Goal: Information Seeking & Learning: Check status

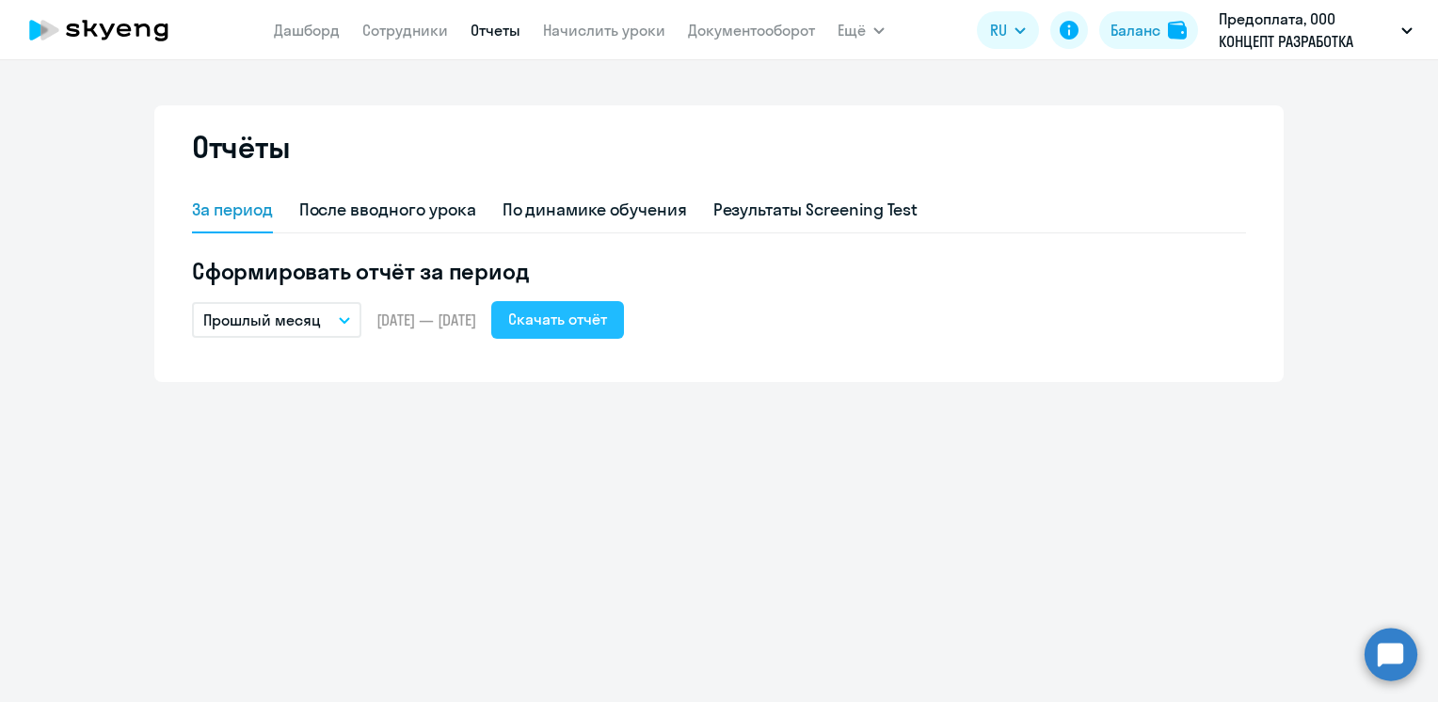
click at [607, 324] on div "Скачать отчёт" at bounding box center [557, 319] width 99 height 23
click at [320, 41] on nav "[PERSON_NAME] Отчеты Начислить уроки Документооборот" at bounding box center [544, 30] width 541 height 38
click at [321, 32] on link "Дашборд" at bounding box center [307, 30] width 66 height 19
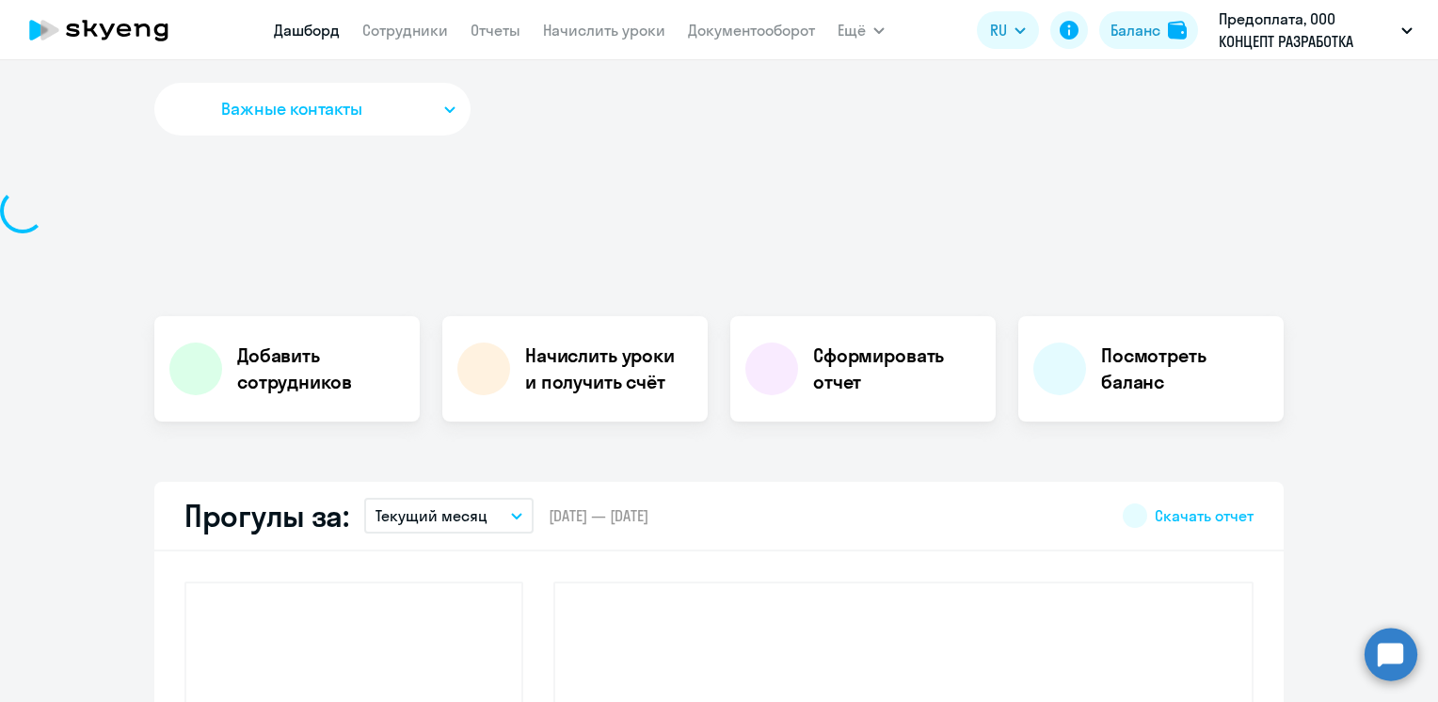
select select "30"
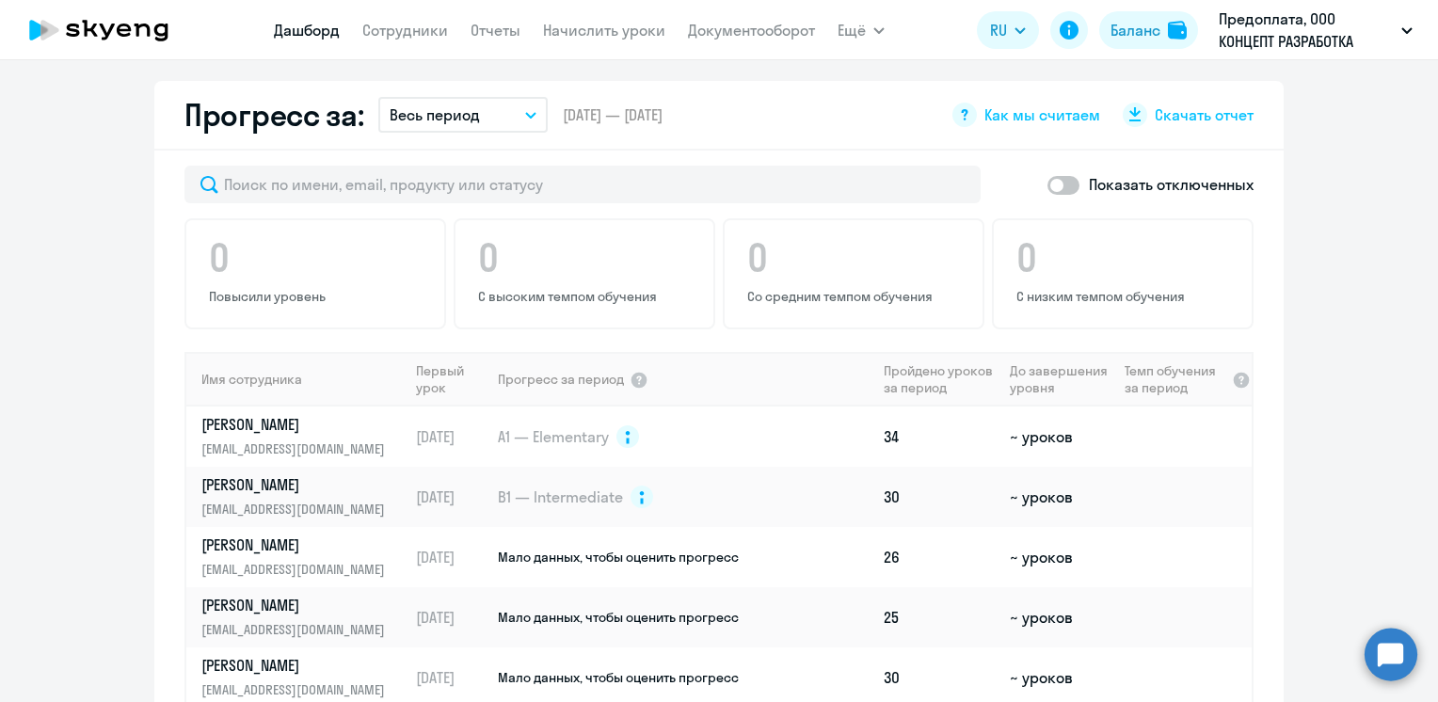
scroll to position [971, 0]
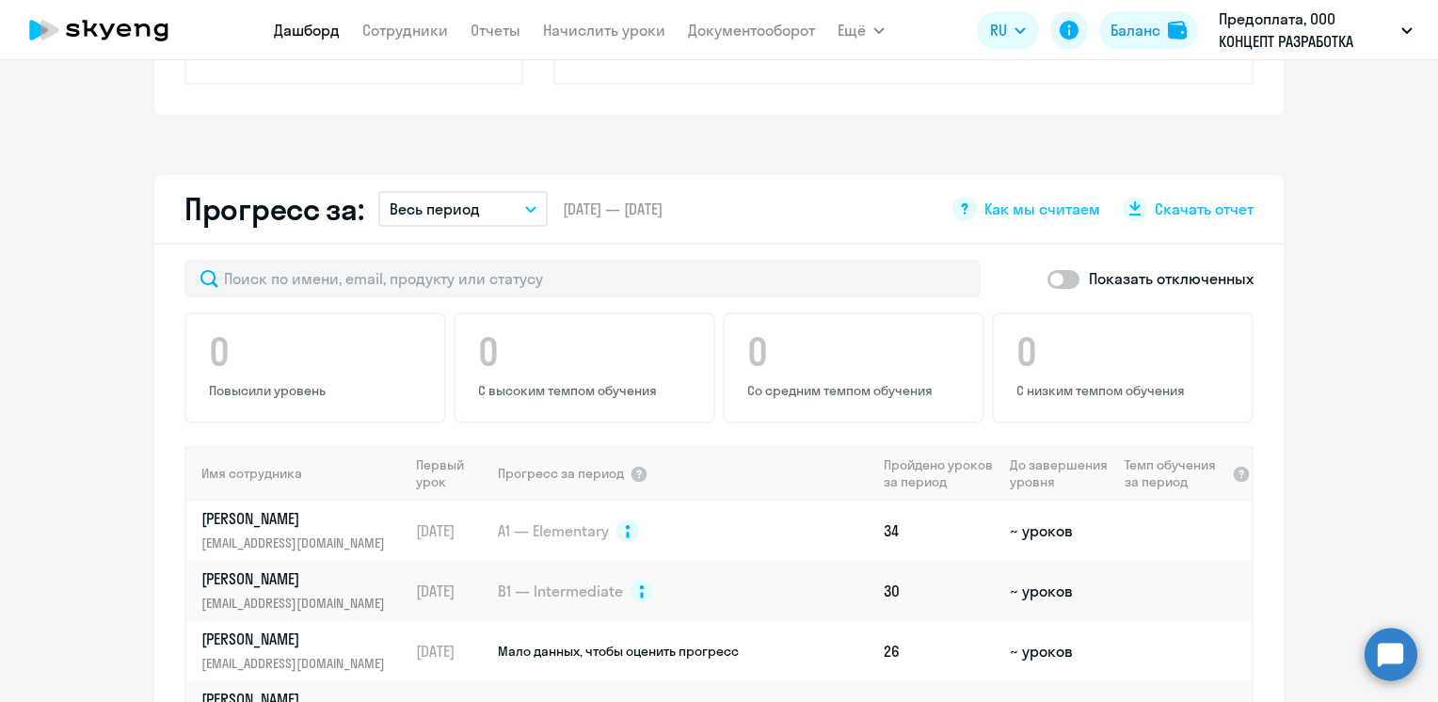
click at [525, 206] on icon "button" at bounding box center [530, 209] width 11 height 7
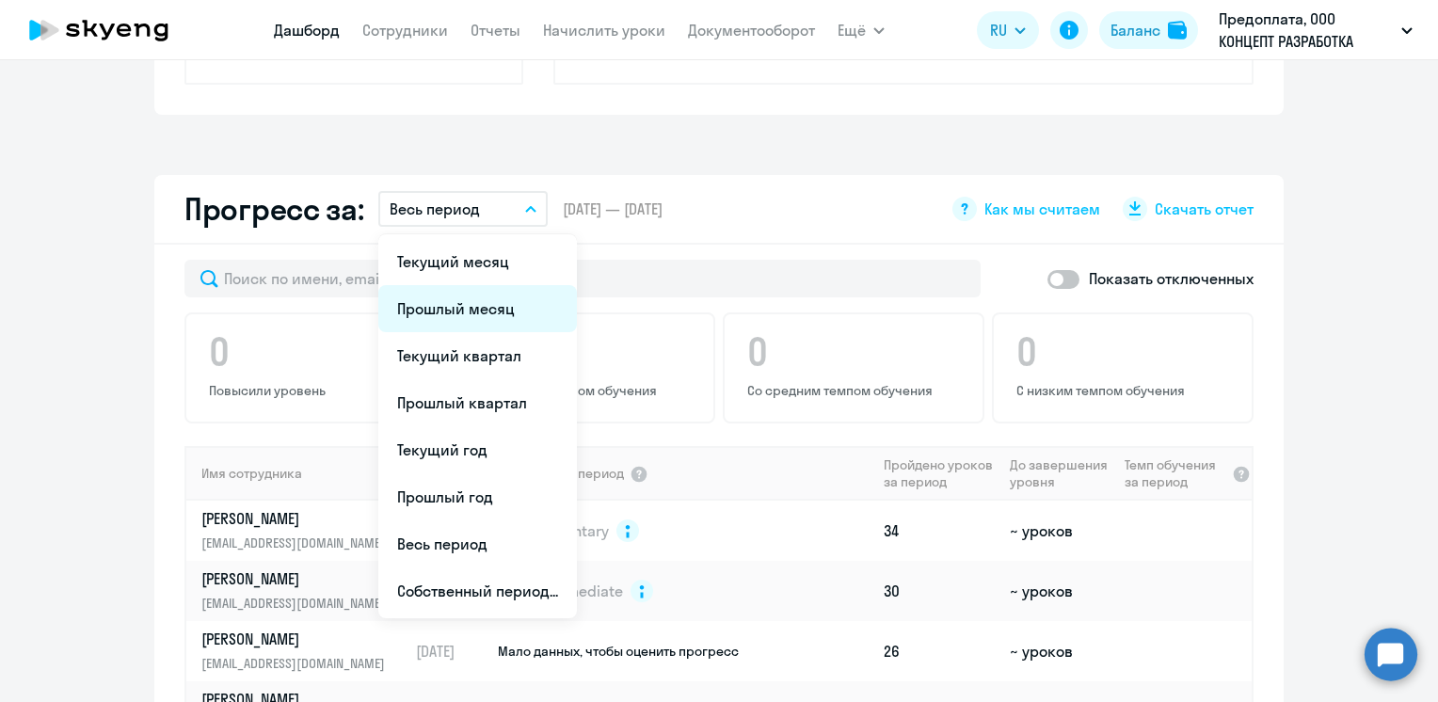
click at [452, 307] on li "Прошлый месяц" at bounding box center [477, 308] width 199 height 47
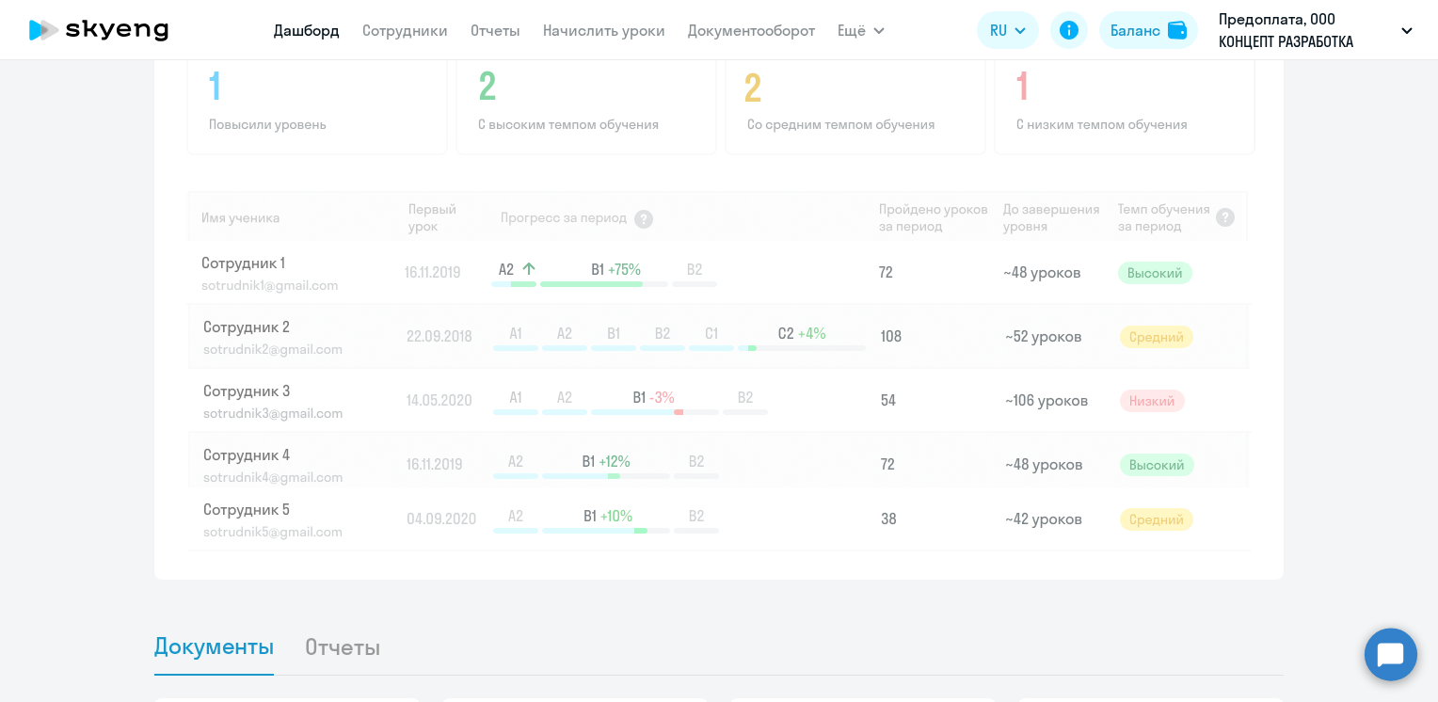
scroll to position [1724, 0]
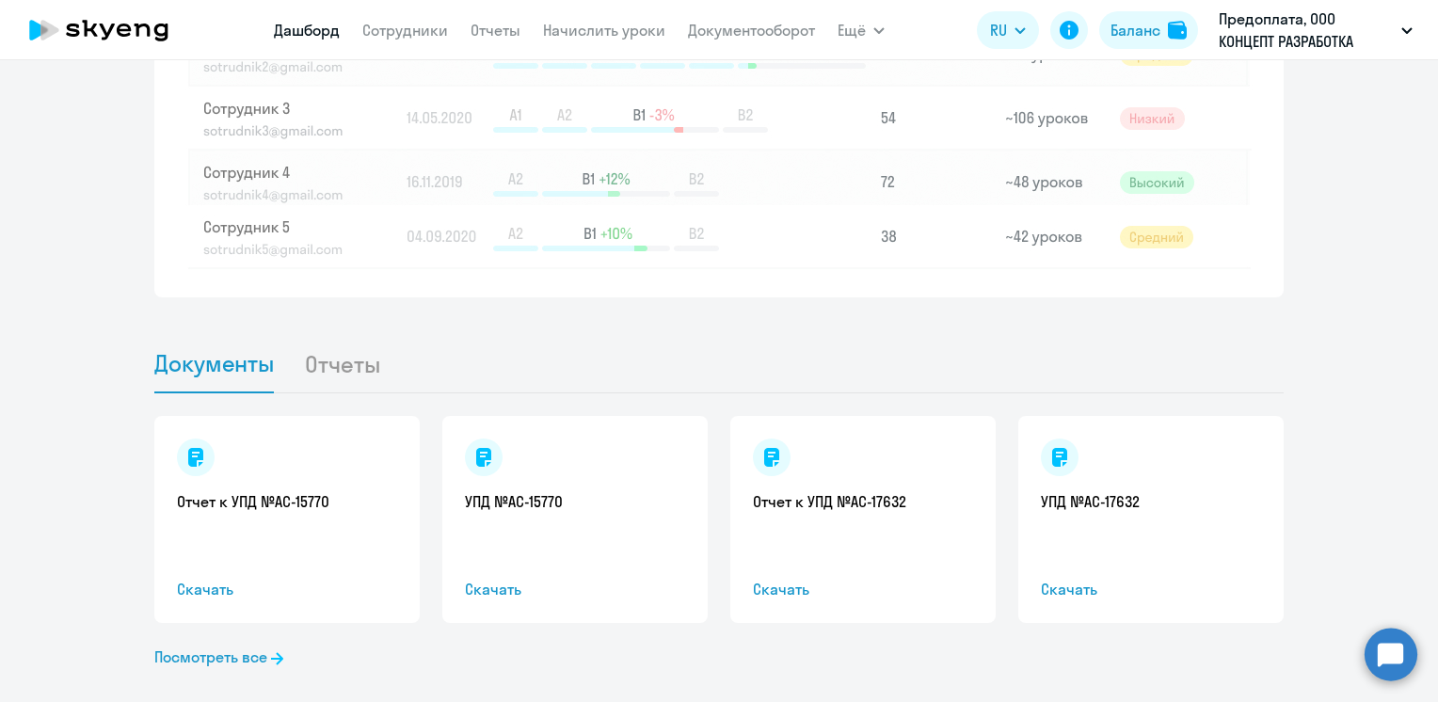
click at [354, 359] on li "Отчеты" at bounding box center [357, 363] width 106 height 57
click at [312, 368] on li "Отчеты" at bounding box center [357, 363] width 106 height 57
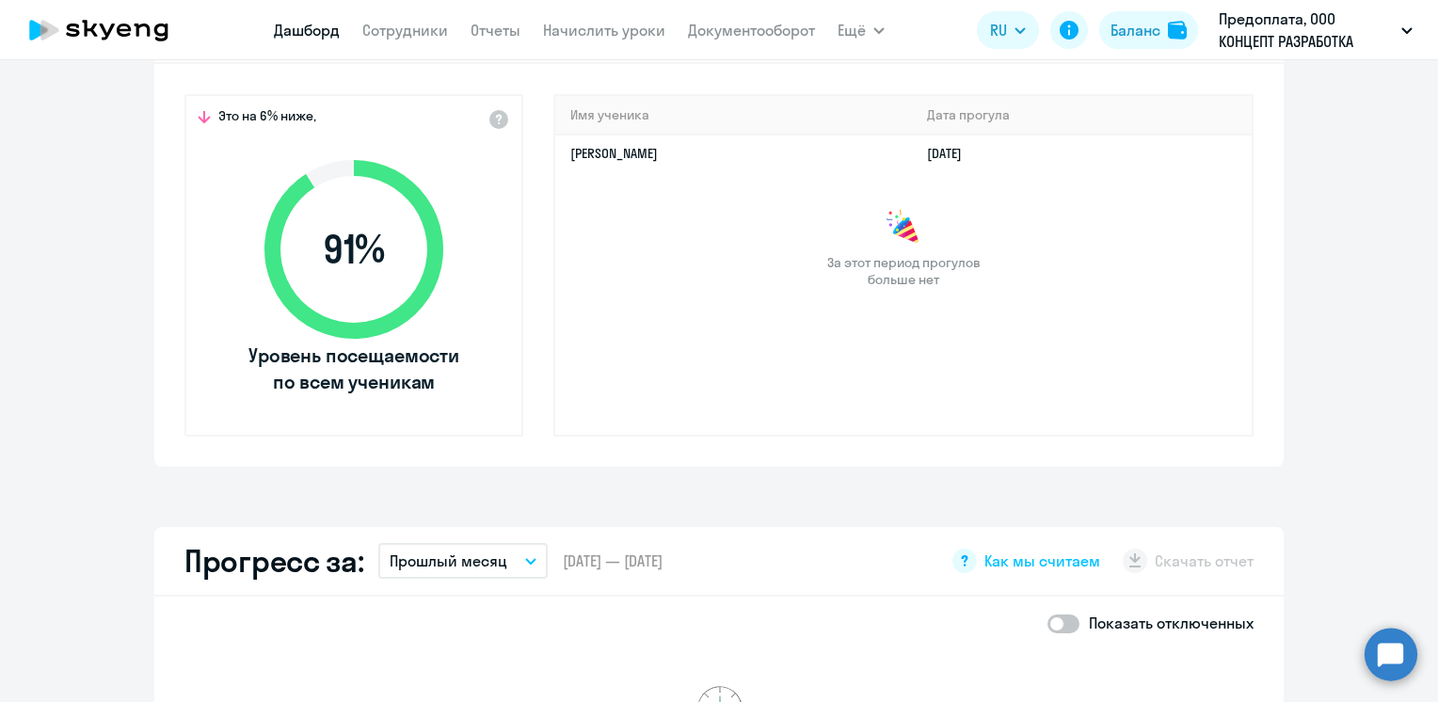
scroll to position [525, 0]
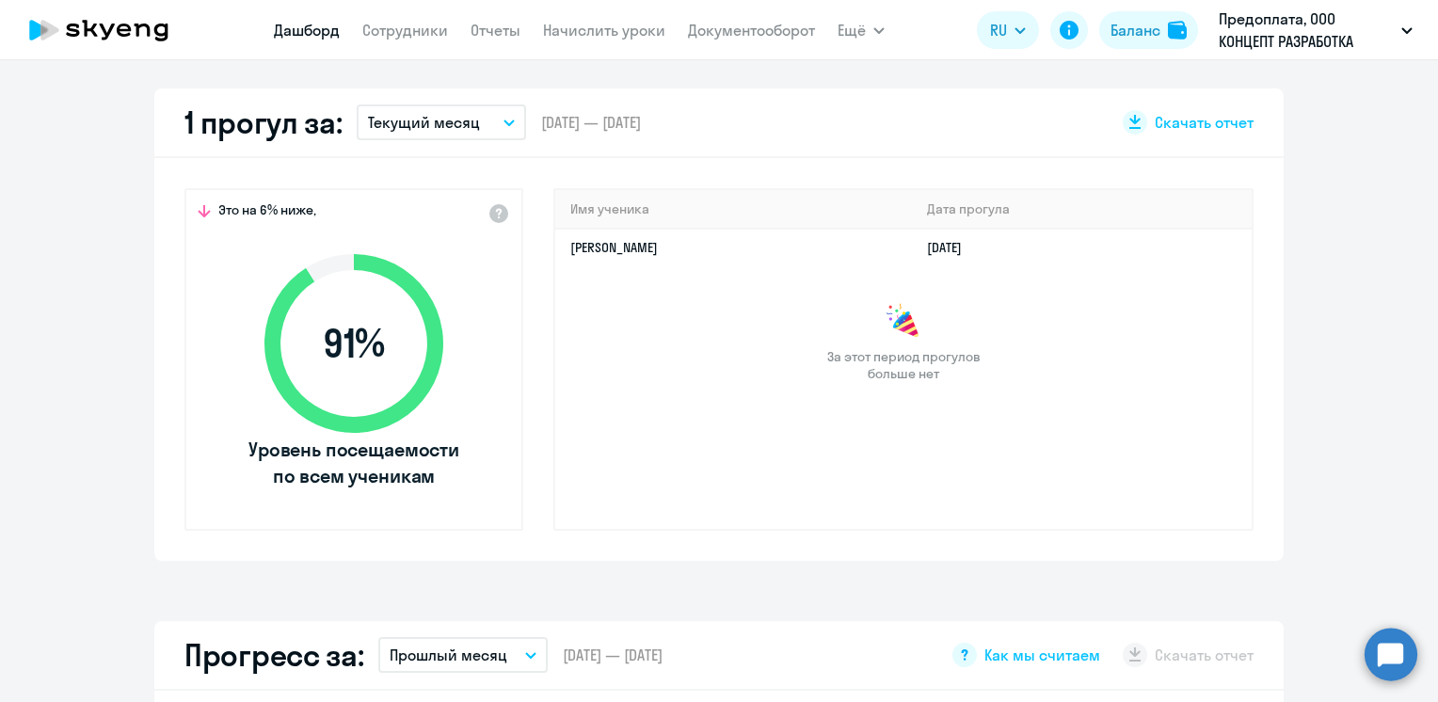
click at [503, 125] on button "Текущий месяц" at bounding box center [441, 122] width 169 height 36
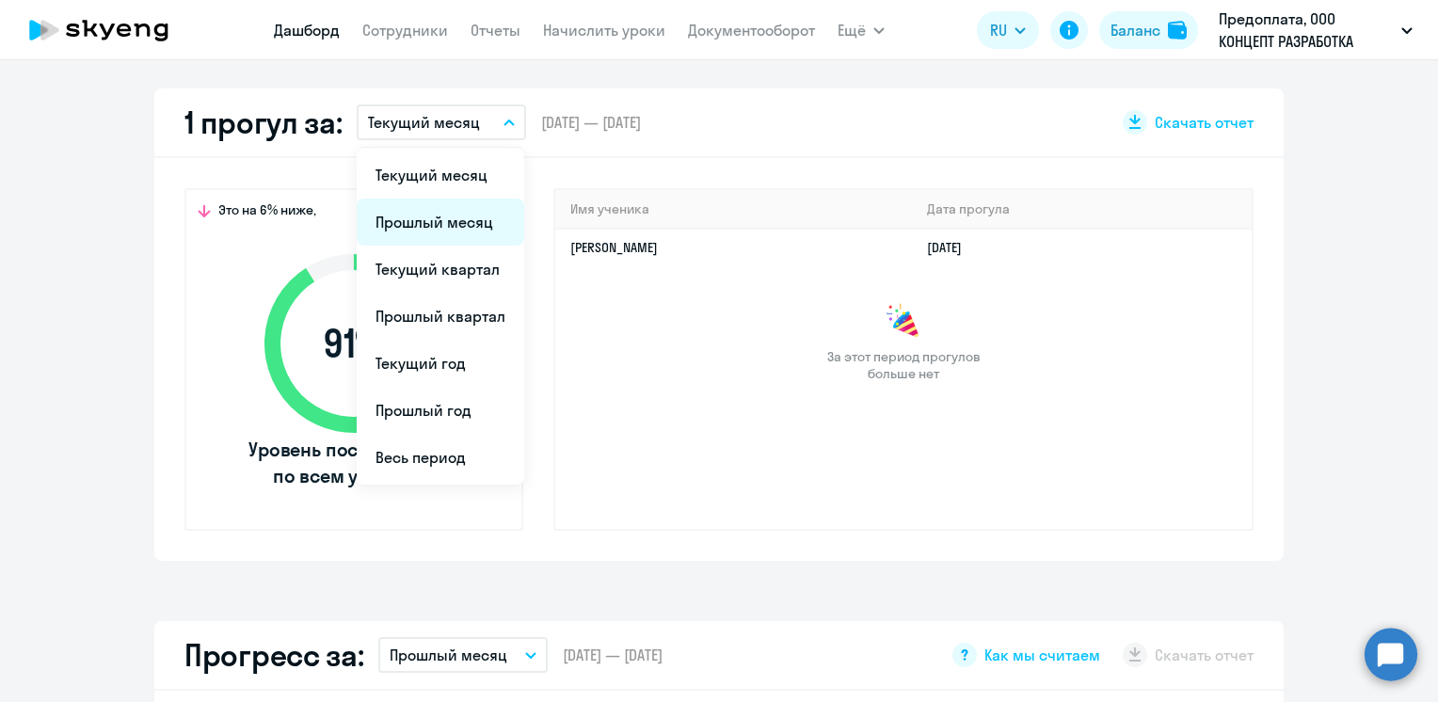
click at [447, 223] on li "Прошлый месяц" at bounding box center [441, 222] width 168 height 47
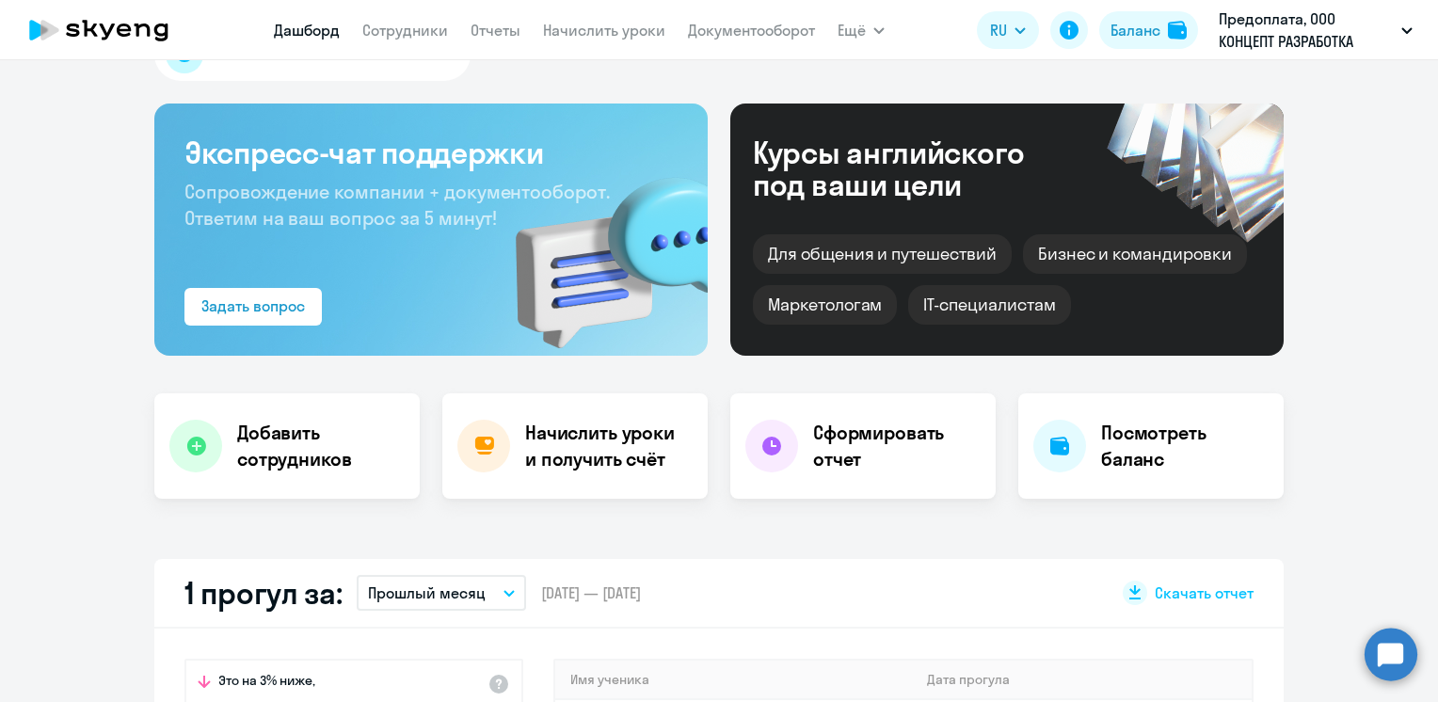
scroll to position [0, 0]
